Goal: Task Accomplishment & Management: Manage account settings

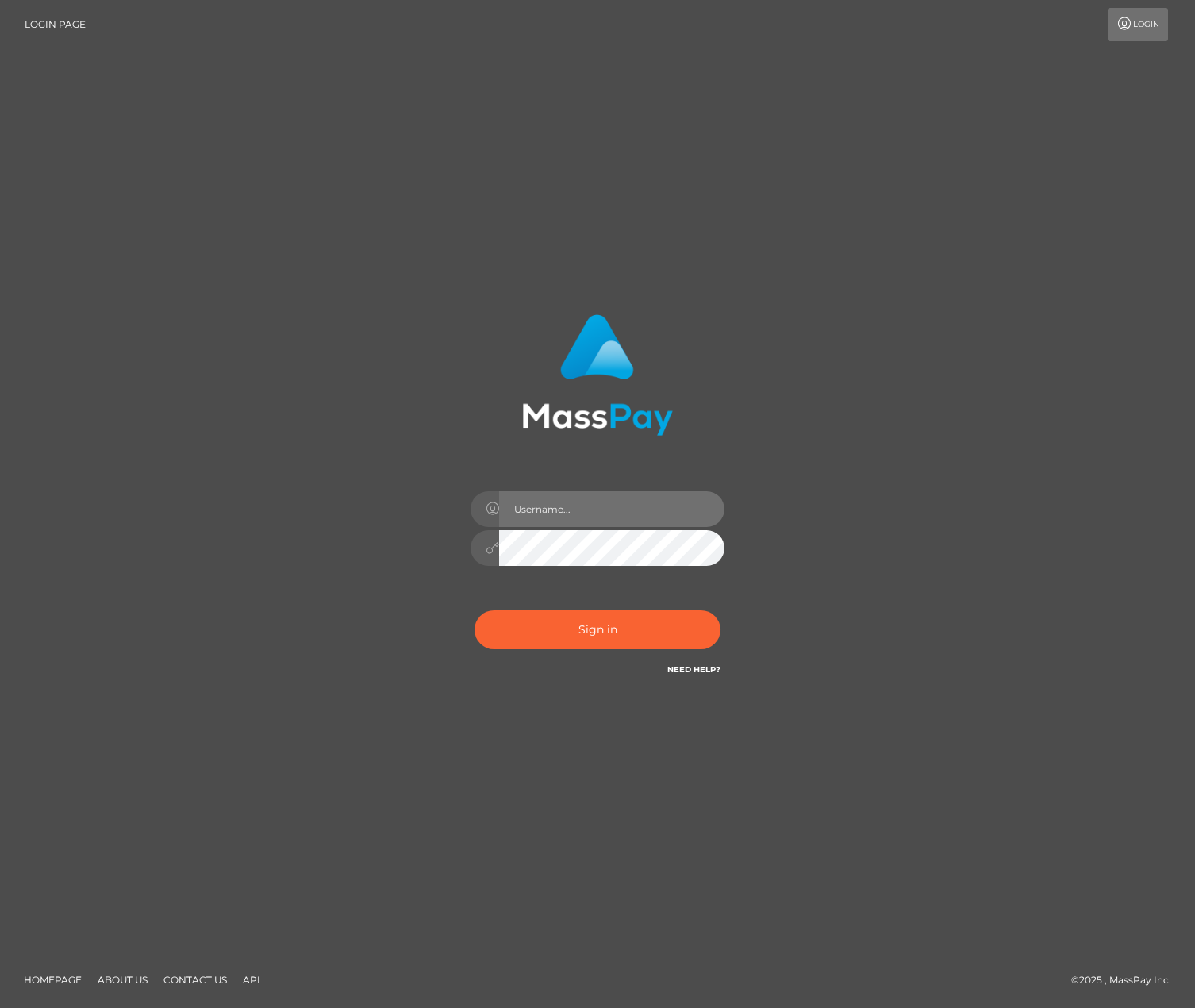
click at [525, 494] on input "text" at bounding box center [611, 508] width 225 height 36
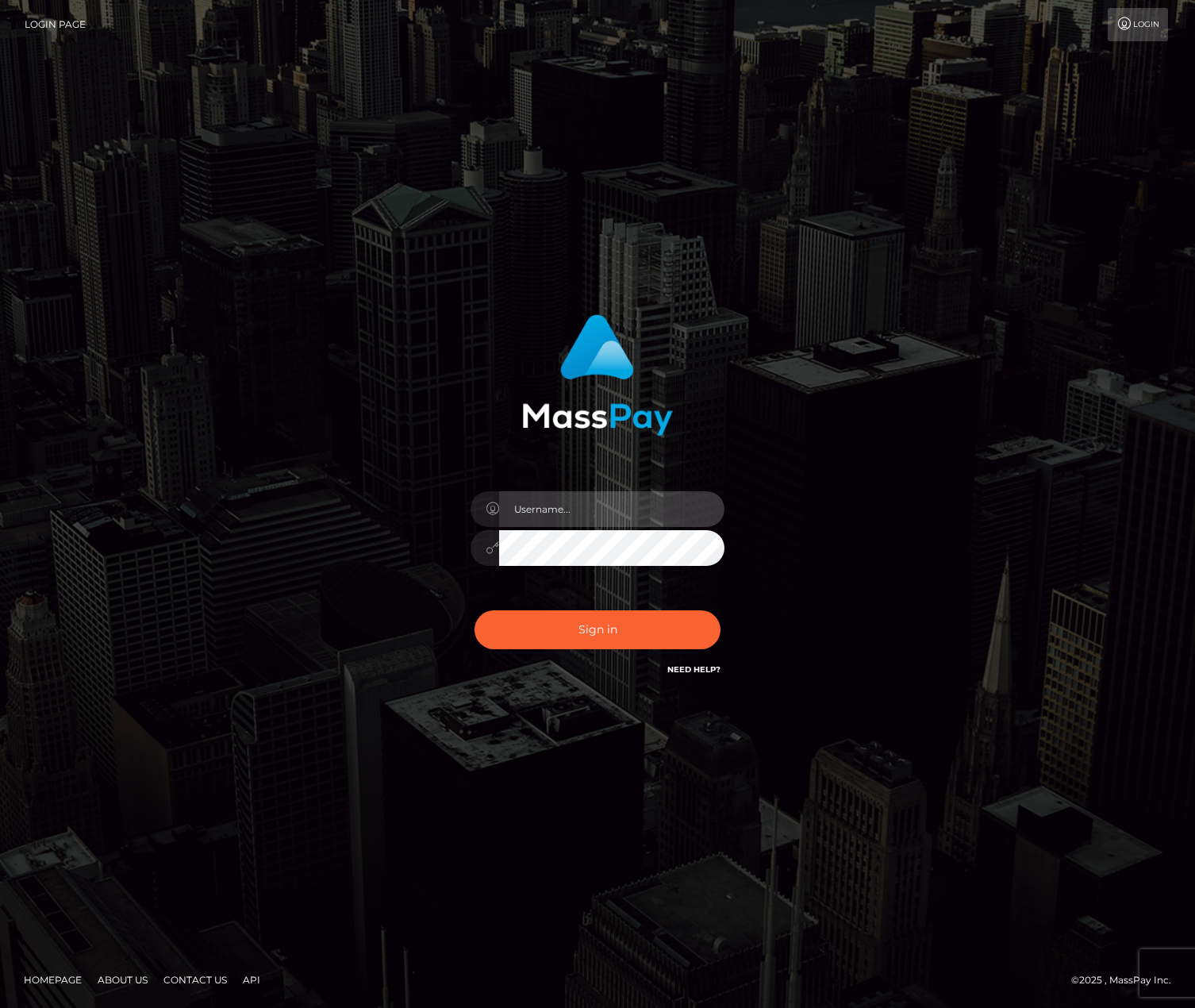
type input "kyliemonica25@hotmail.com"
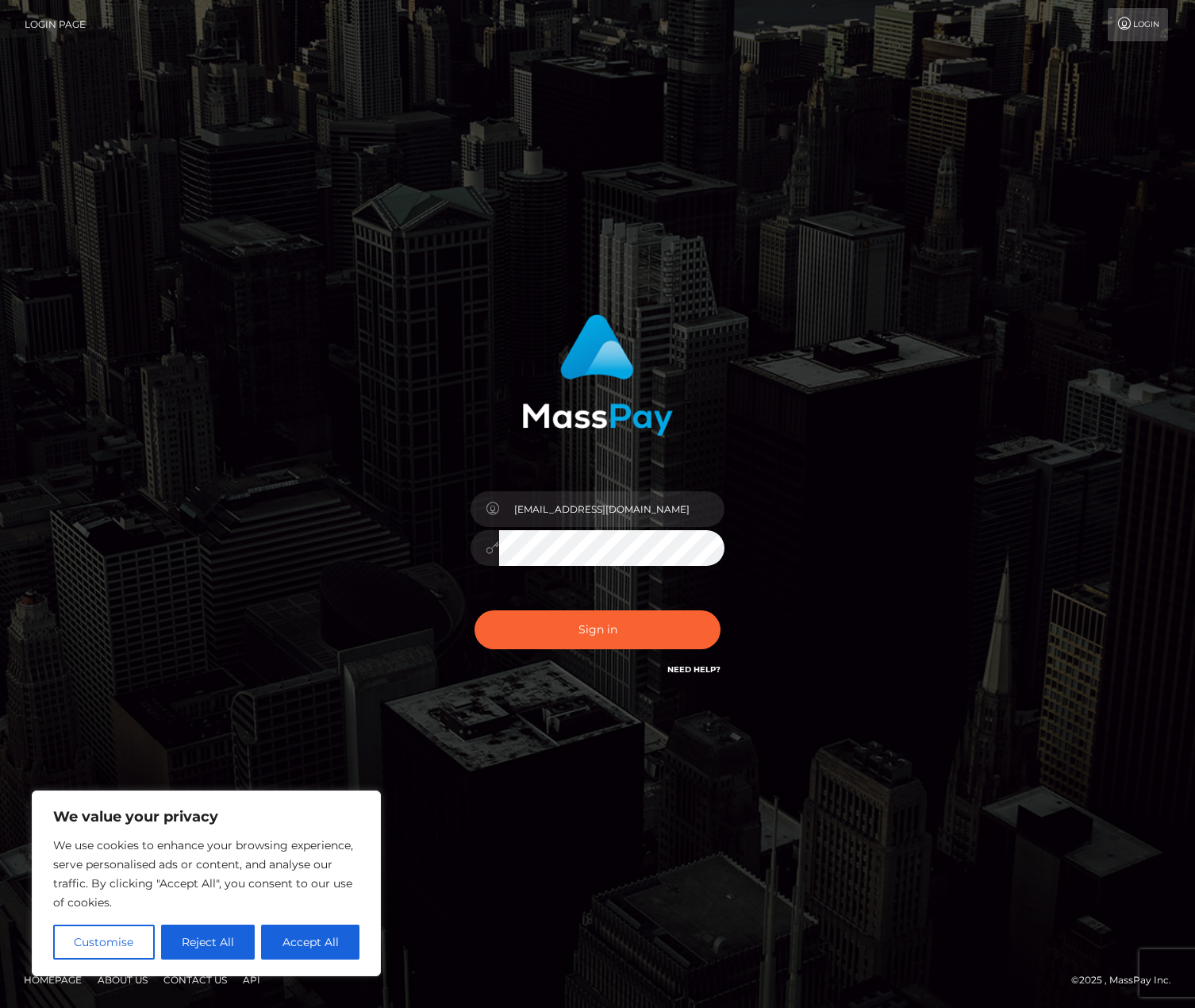
click at [401, 547] on div "kyliemonica25@hotmail.com" at bounding box center [598, 496] width 417 height 388
click at [405, 537] on div "kyliemonica25@hotmail.com" at bounding box center [598, 496] width 417 height 388
click at [604, 631] on button "Sign in" at bounding box center [598, 629] width 246 height 39
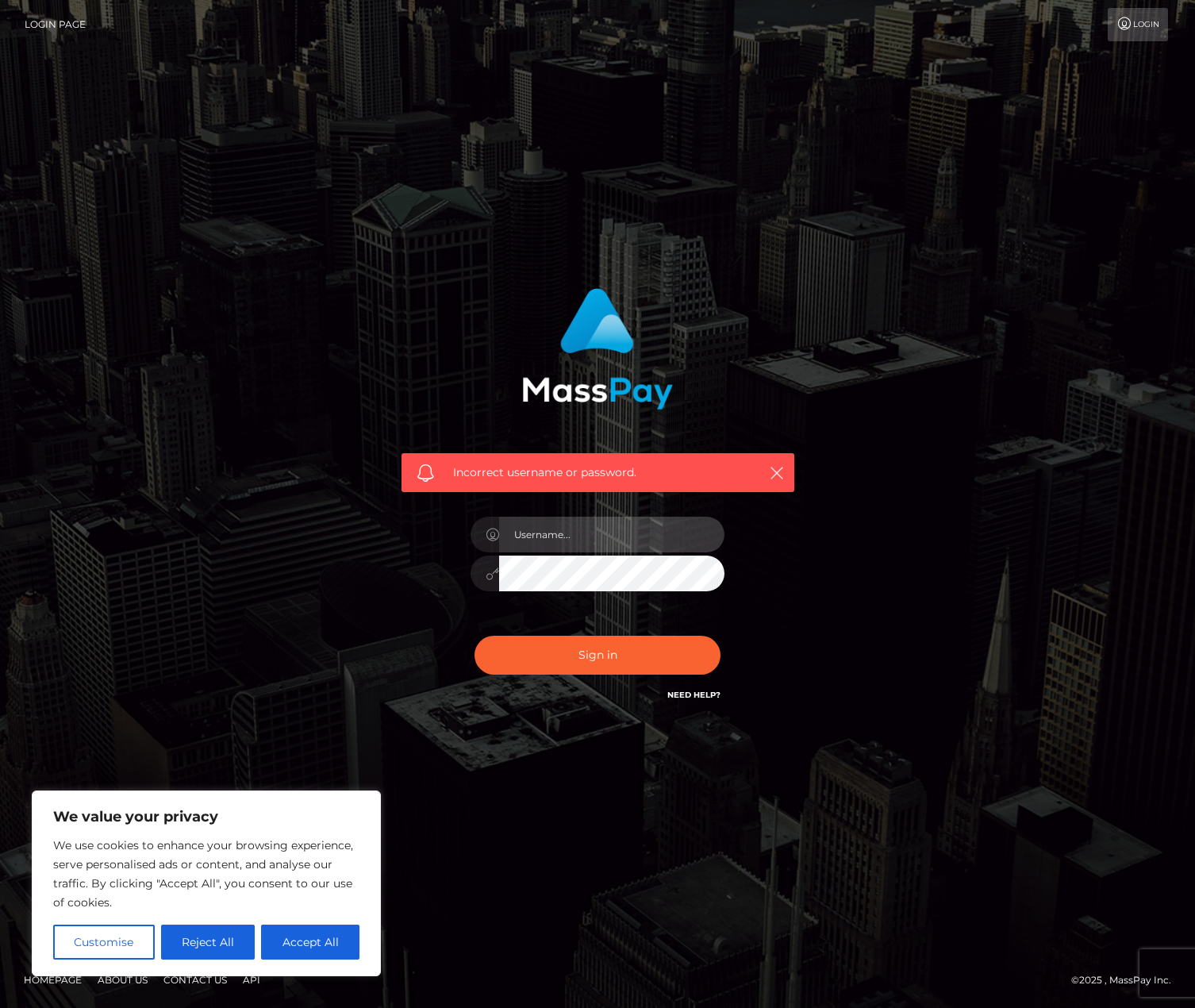
click at [545, 537] on input "text" at bounding box center [611, 533] width 225 height 36
type input "kyliemonica25@hotmail.com"
drag, startPoint x: 666, startPoint y: 529, endPoint x: 308, endPoint y: 494, distance: 359.7
click at [321, 499] on div "Incorrect username or password. kyliemonica25@hotmail.com" at bounding box center [598, 504] width 905 height 456
type input "[EMAIL_ADDRESS][DOMAIN_NAME]"
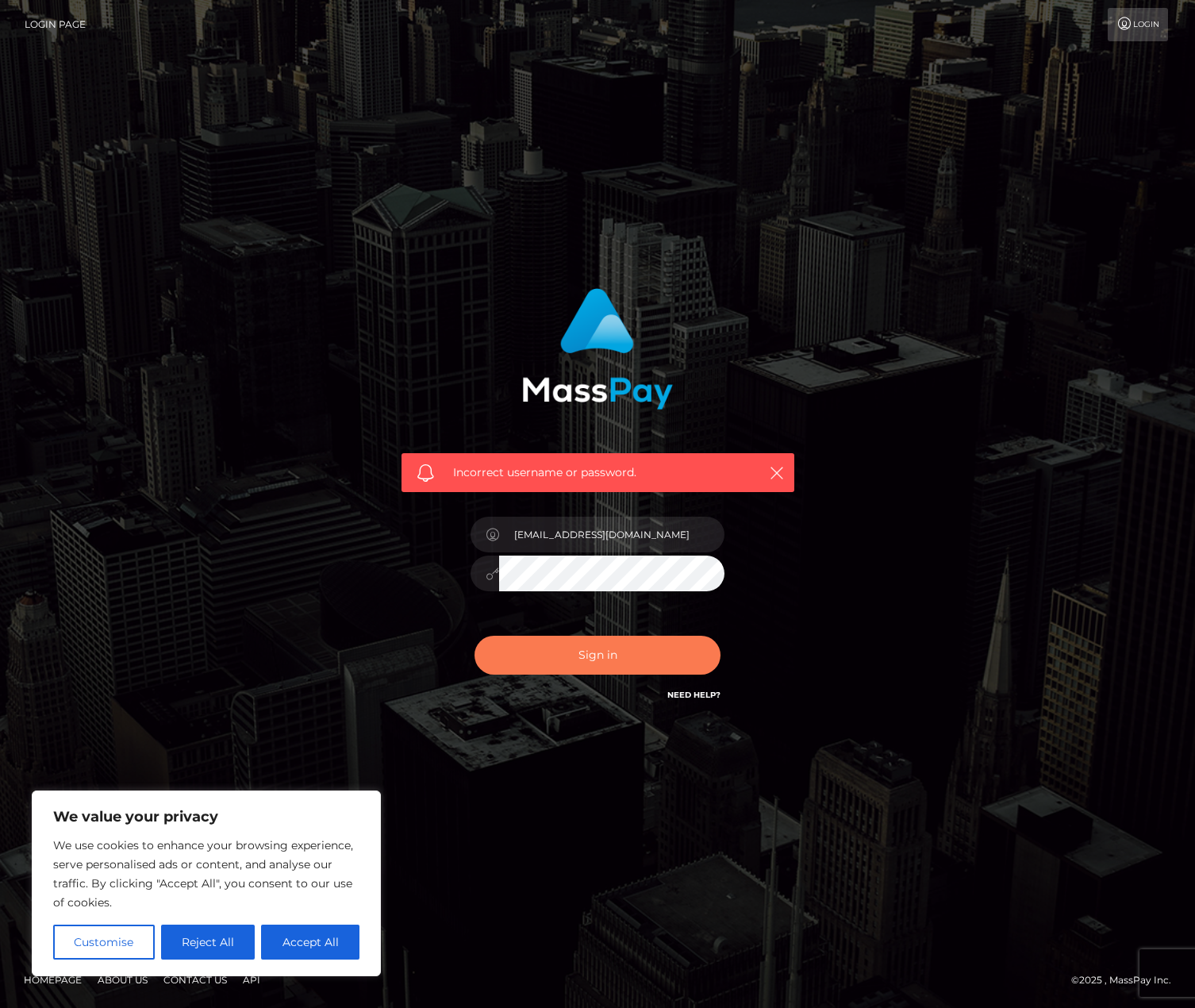
click at [612, 663] on button "Sign in" at bounding box center [598, 655] width 246 height 39
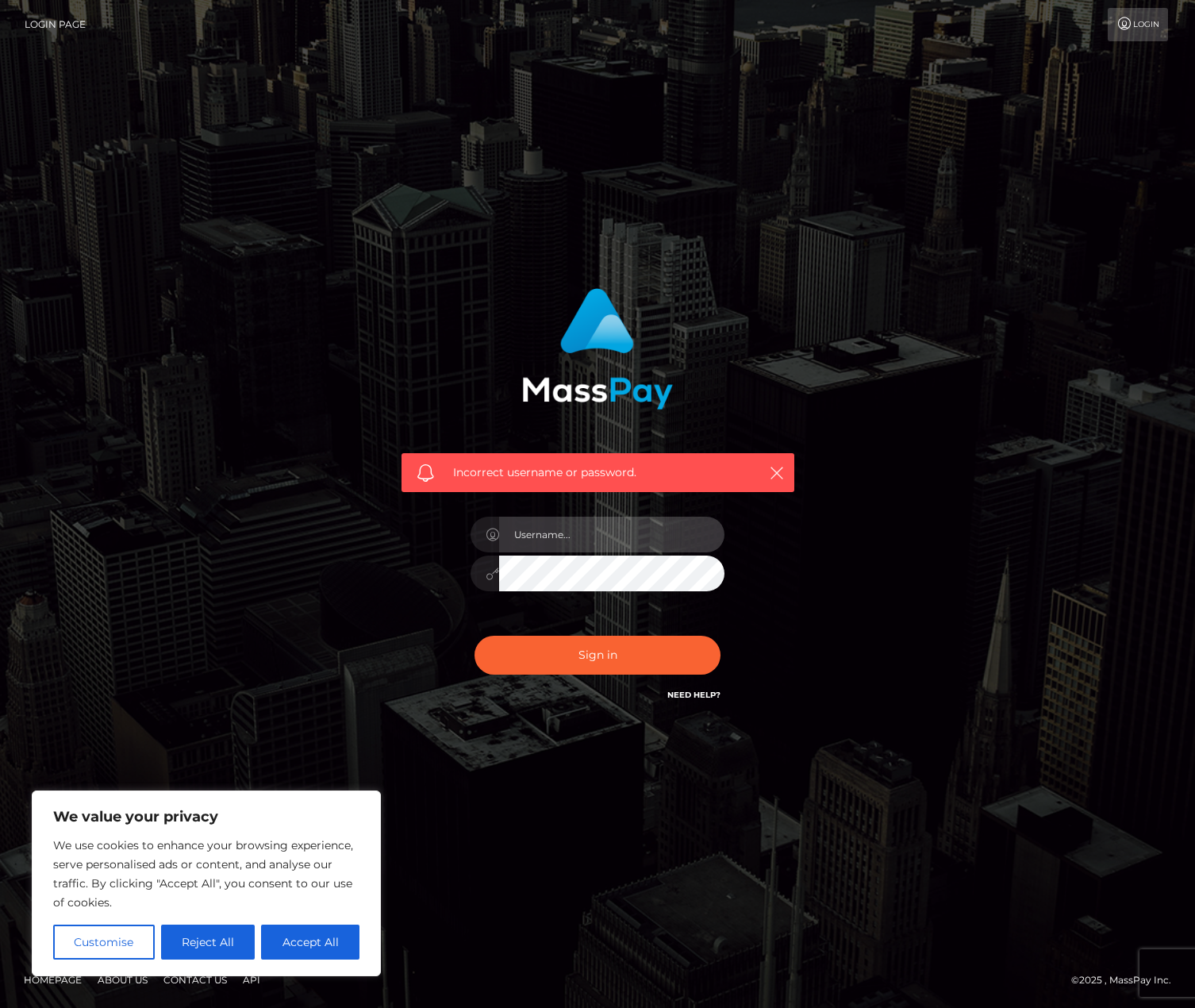
click at [566, 526] on input "text" at bounding box center [611, 533] width 225 height 36
type input "[EMAIL_ADDRESS][DOMAIN_NAME]"
click at [410, 578] on div "Incorrect username or password. [EMAIL_ADDRESS][DOMAIN_NAME]" at bounding box center [598, 497] width 417 height 441
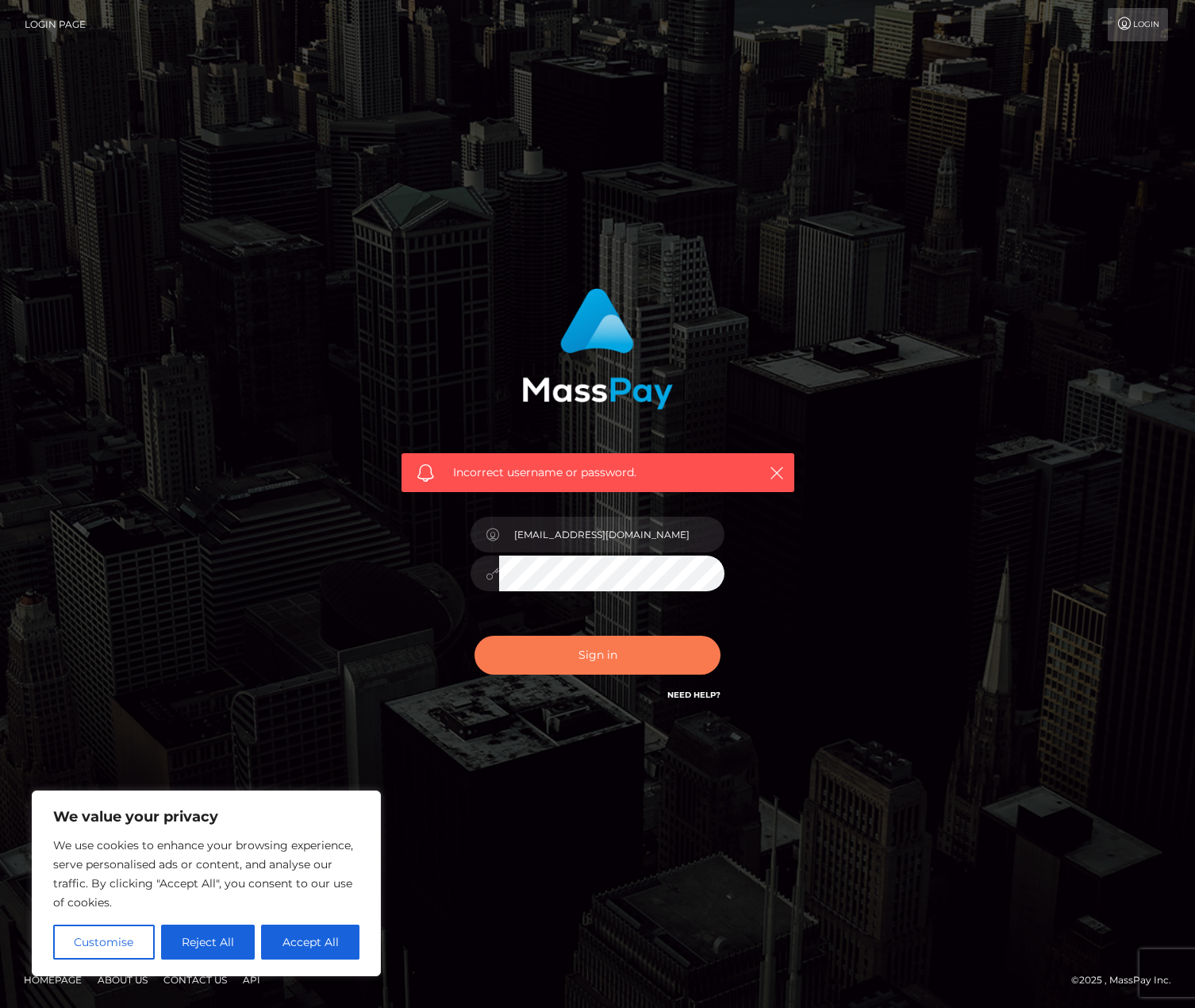
click at [591, 652] on button "Sign in" at bounding box center [598, 655] width 246 height 39
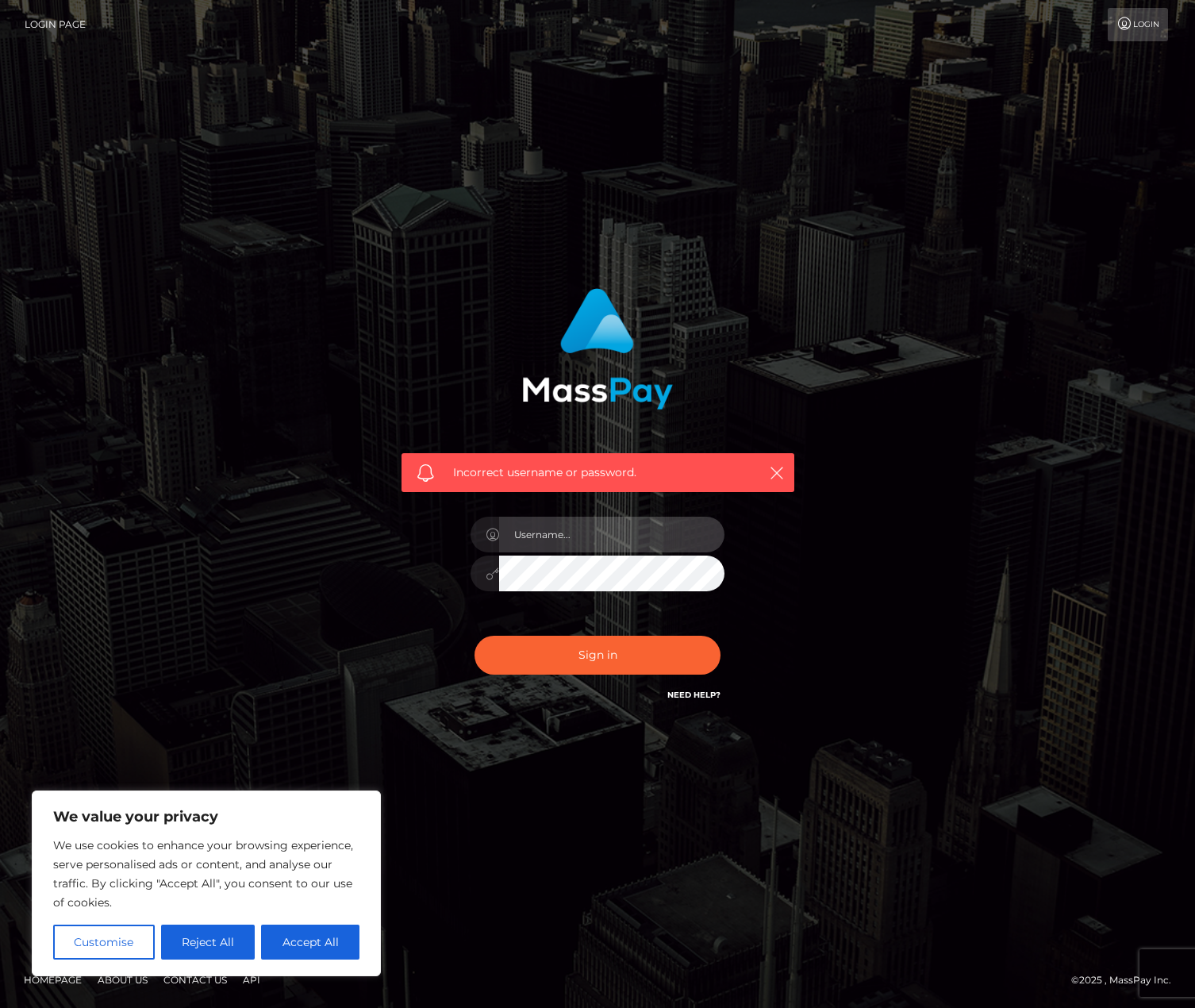
click at [577, 538] on input "text" at bounding box center [611, 533] width 225 height 36
type input "[EMAIL_ADDRESS][DOMAIN_NAME]"
click at [415, 616] on div "Incorrect username or password. [EMAIL_ADDRESS][DOMAIN_NAME]" at bounding box center [598, 497] width 417 height 441
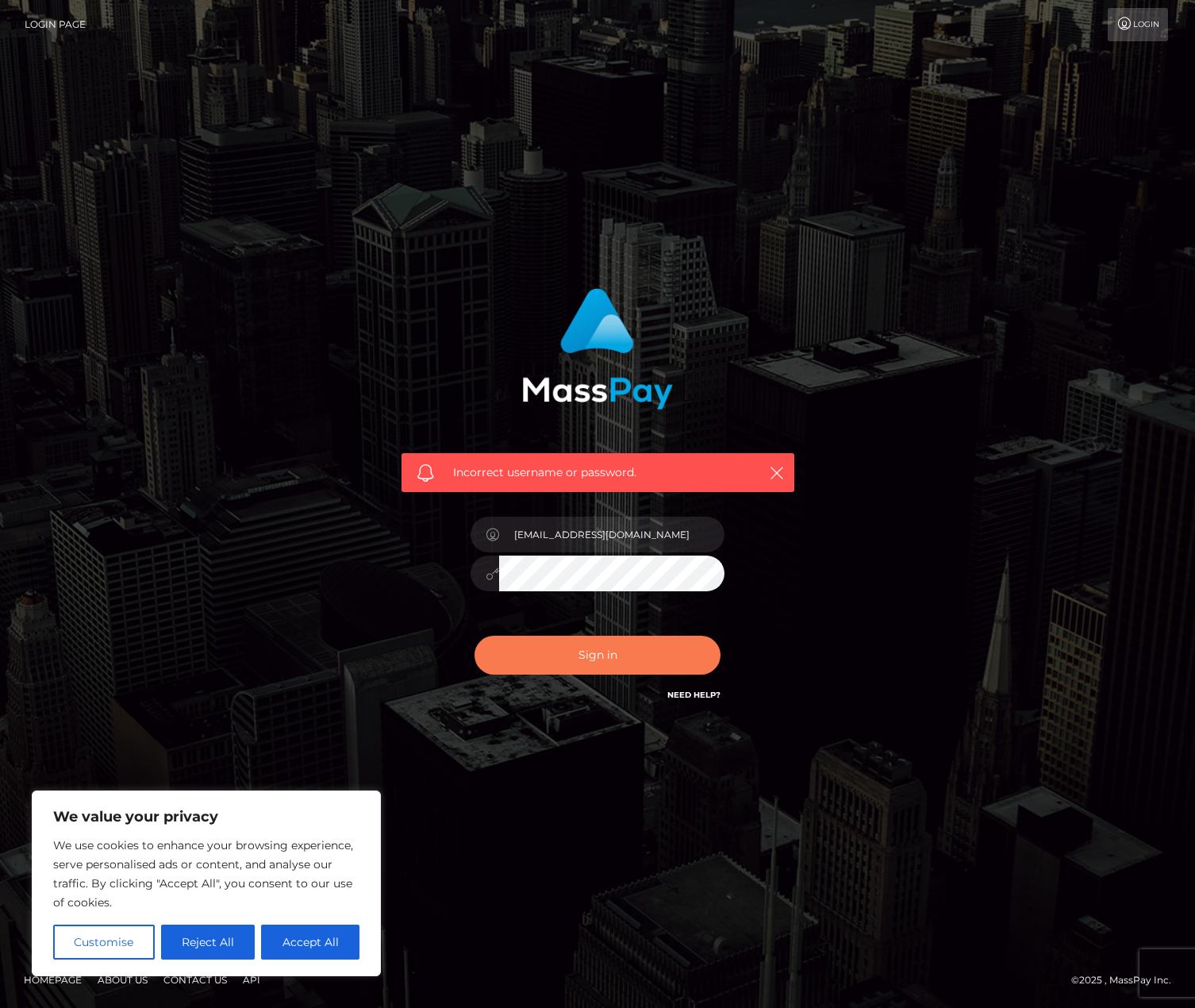
click at [589, 648] on button "Sign in" at bounding box center [598, 655] width 246 height 39
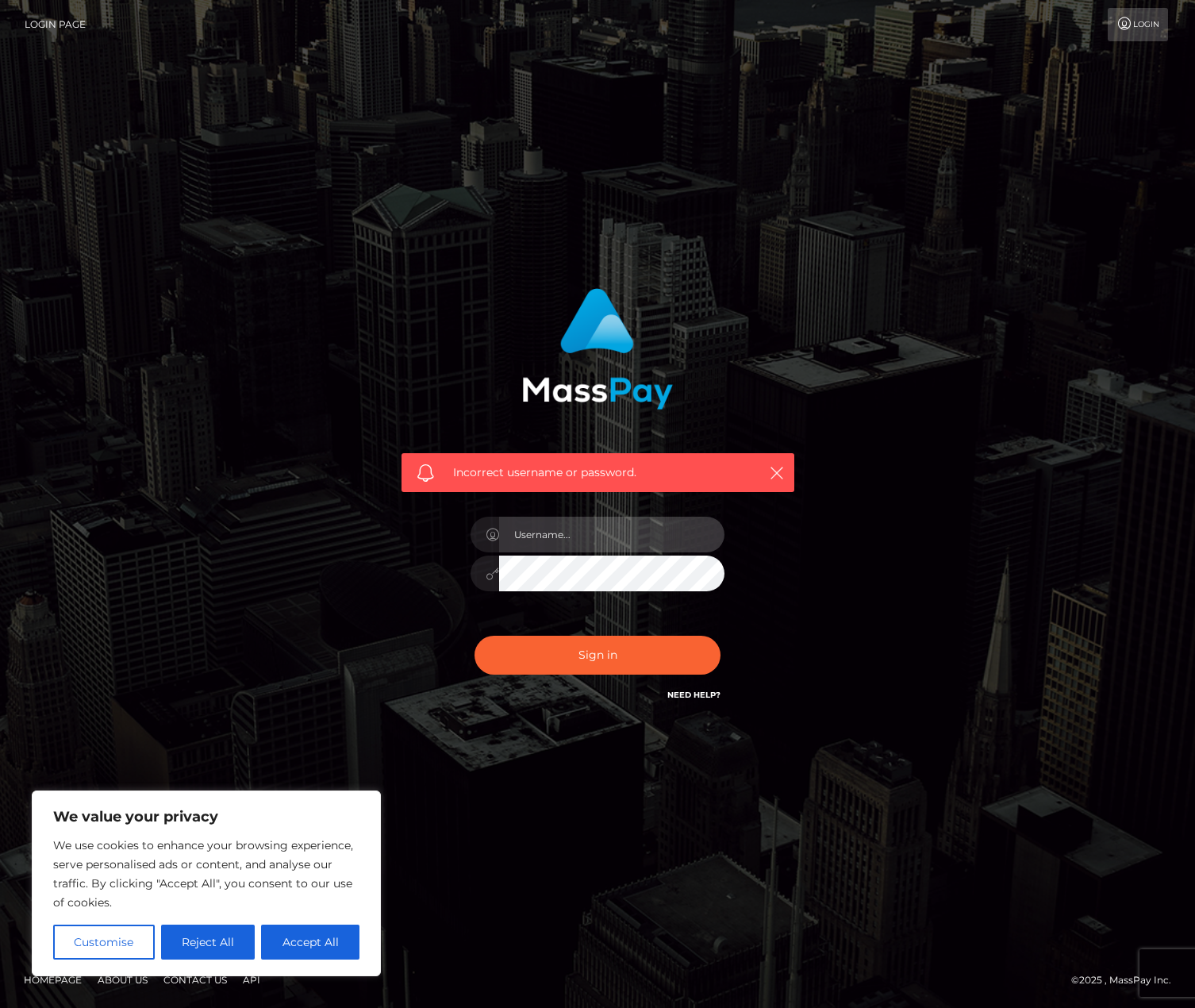
click at [553, 535] on input "text" at bounding box center [611, 533] width 225 height 36
type input "kyliemonica25@gmail.com"
click at [353, 421] on div "Incorrect username or password. kyliemonica25@gmail.com" at bounding box center [598, 504] width 905 height 456
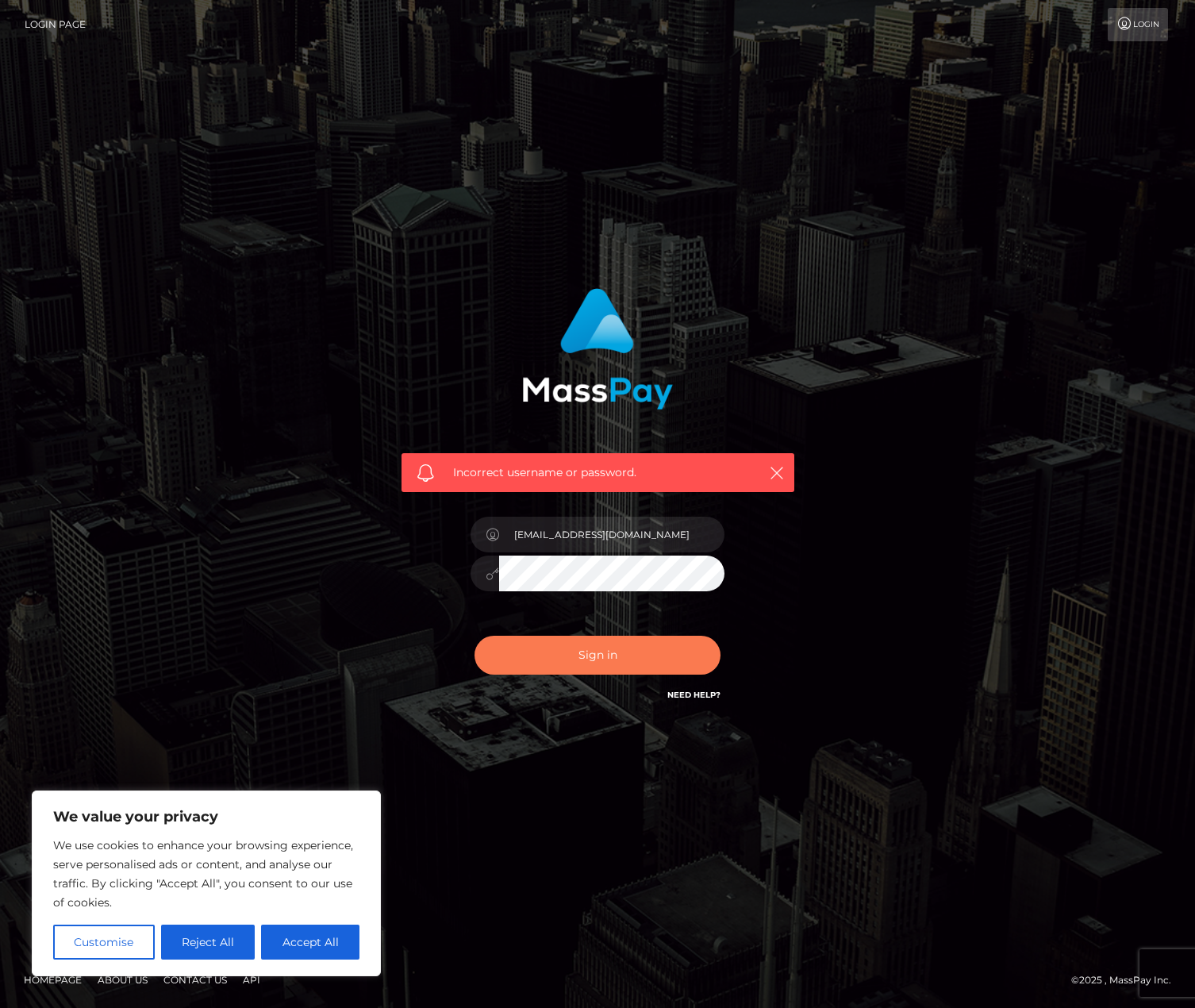
click at [596, 655] on button "Sign in" at bounding box center [598, 655] width 246 height 39
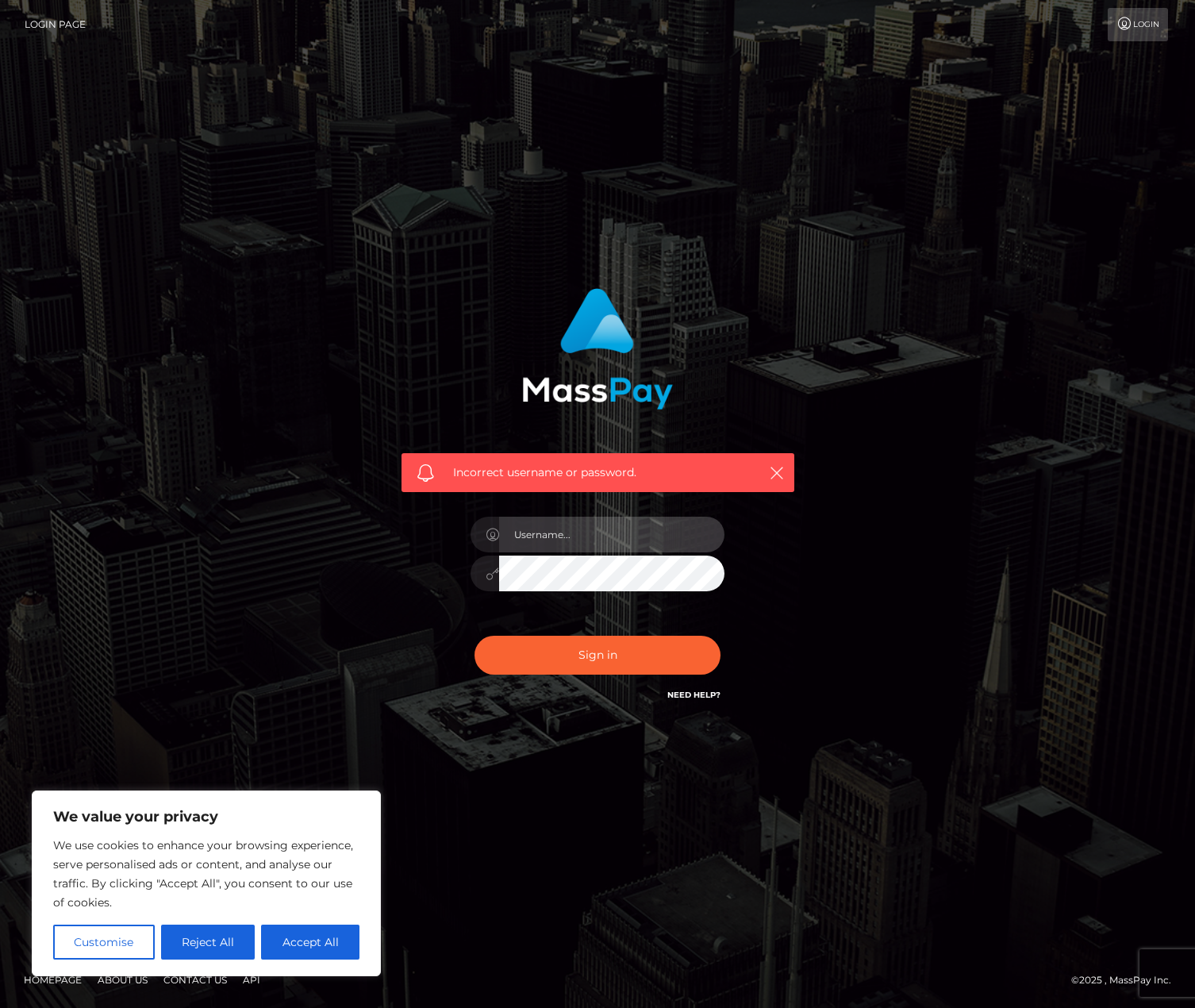
click at [577, 530] on input "text" at bounding box center [611, 533] width 225 height 36
type input "kyliemonica25@gmail.com"
drag, startPoint x: 430, startPoint y: 586, endPoint x: 466, endPoint y: 587, distance: 36.0
click at [432, 586] on div "Incorrect username or password. kyliemonica25@gmail.com" at bounding box center [598, 497] width 417 height 441
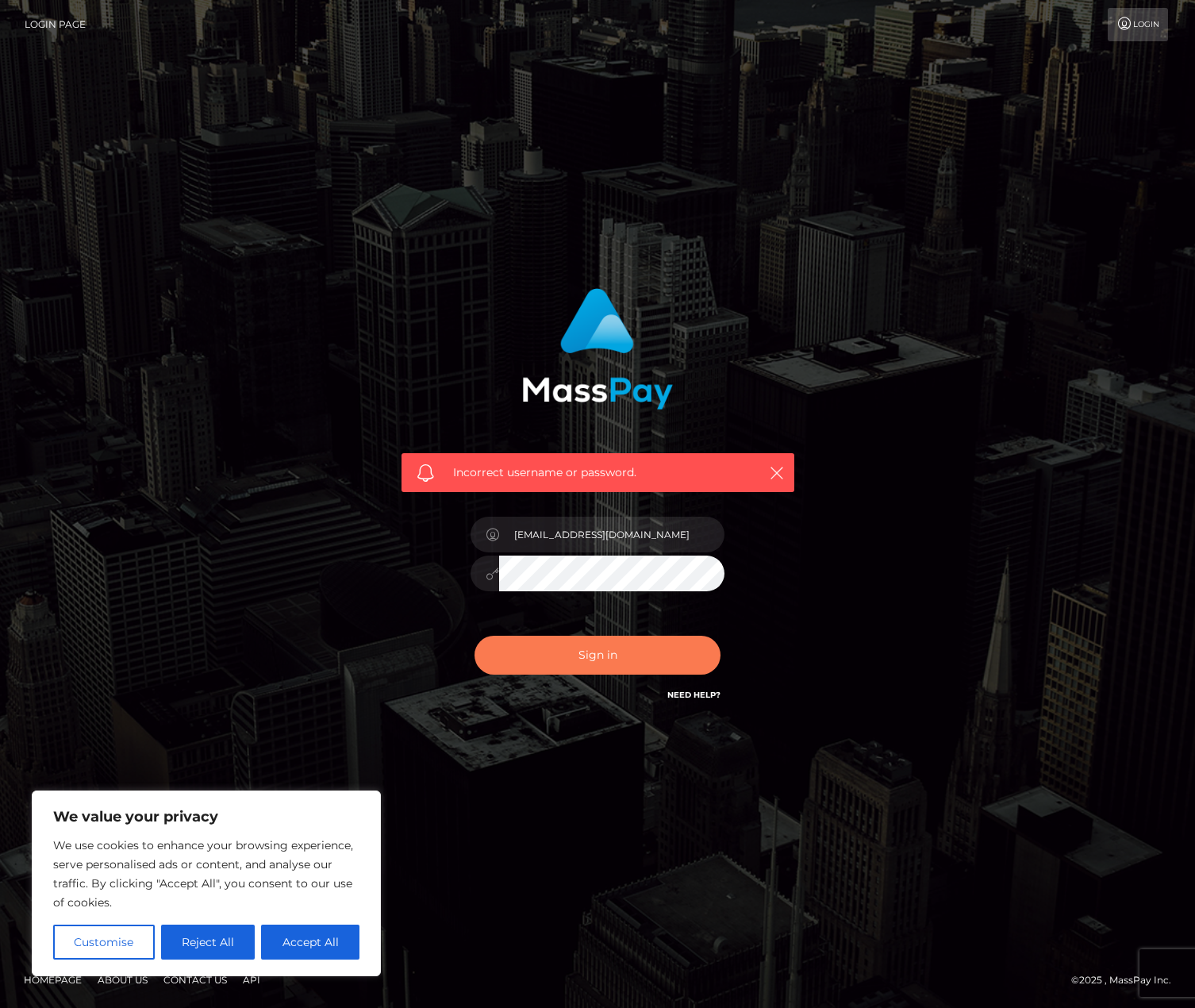
click at [604, 650] on button "Sign in" at bounding box center [598, 655] width 246 height 39
drag, startPoint x: 705, startPoint y: 687, endPoint x: 685, endPoint y: 698, distance: 22.8
click at [705, 687] on h6 "Need Help?" at bounding box center [693, 694] width 53 height 14
drag, startPoint x: 355, startPoint y: 941, endPoint x: 333, endPoint y: 933, distance: 23.4
click at [352, 939] on button "Accept All" at bounding box center [310, 941] width 99 height 35
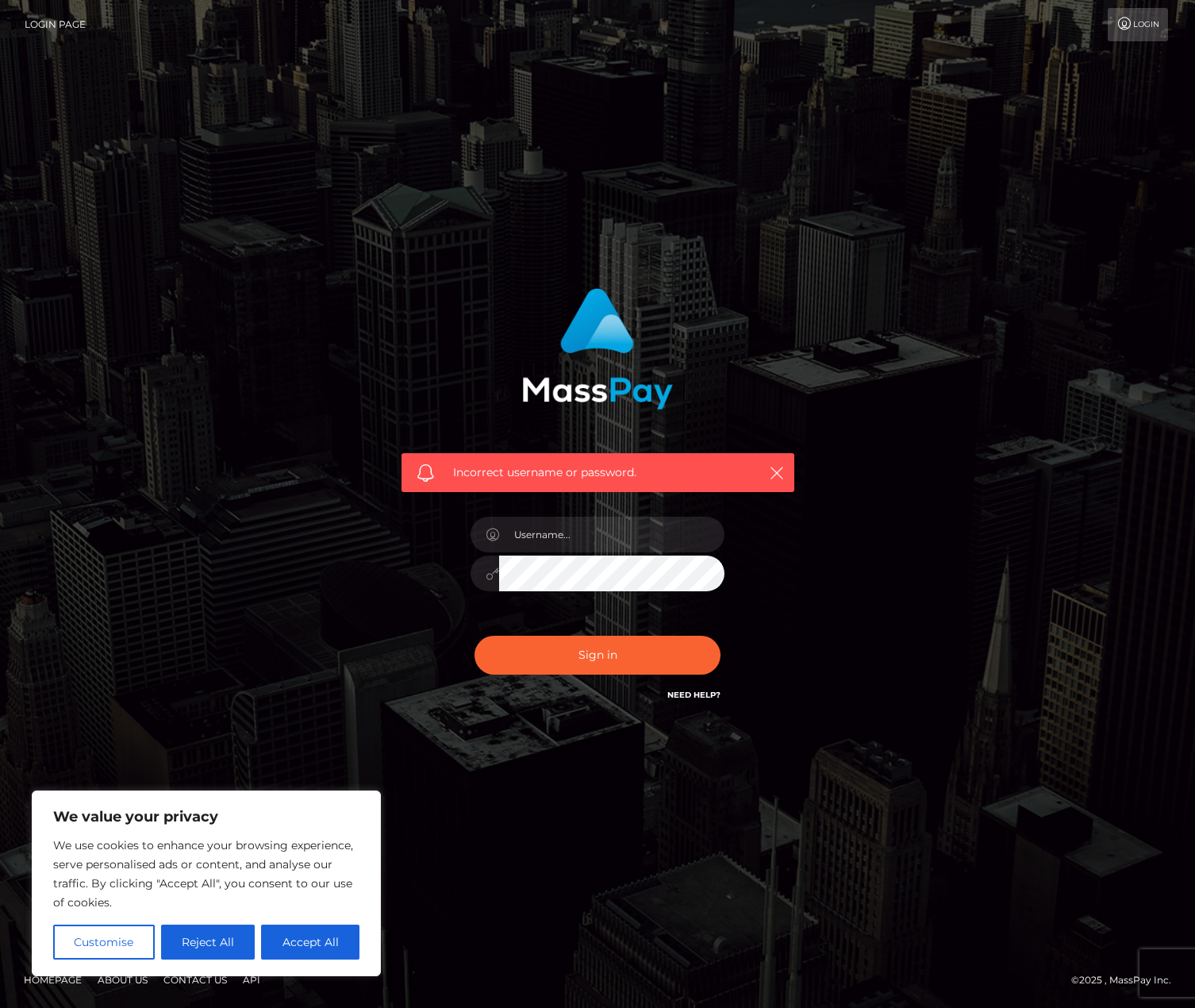
checkbox input "true"
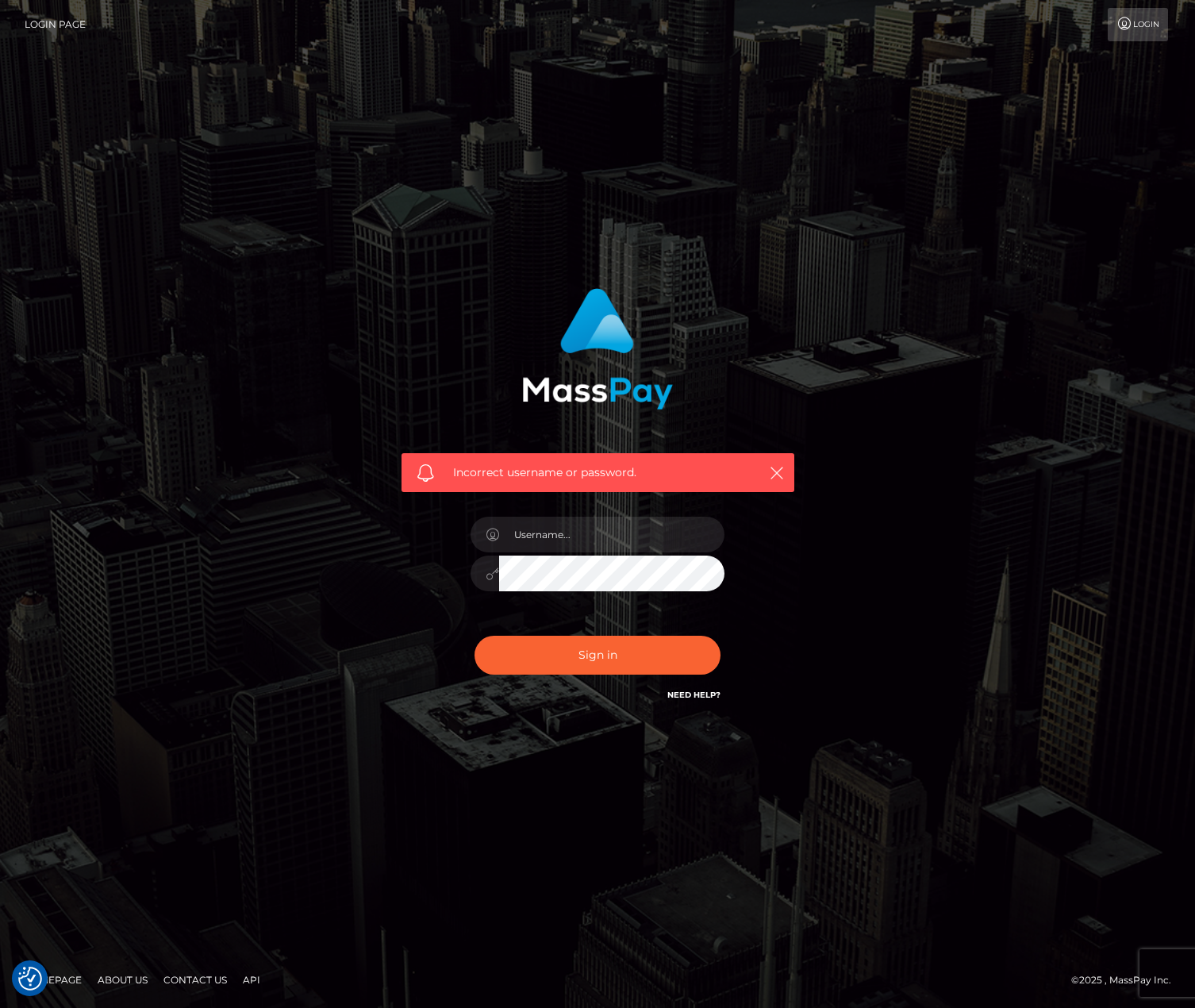
click at [700, 700] on link "Need Help?" at bounding box center [693, 694] width 53 height 11
